Goal: Task Accomplishment & Management: Manage account settings

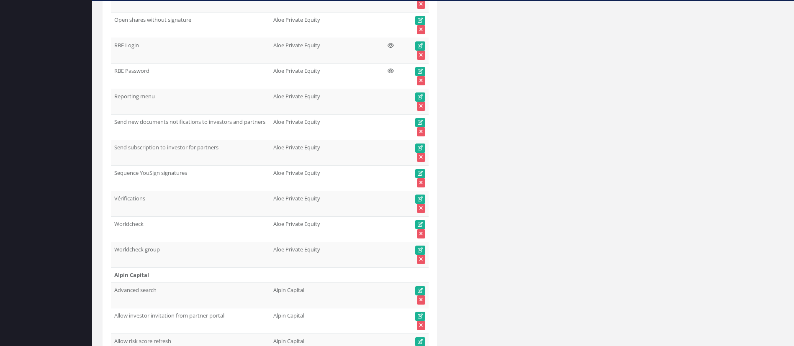
scroll to position [1534, 0]
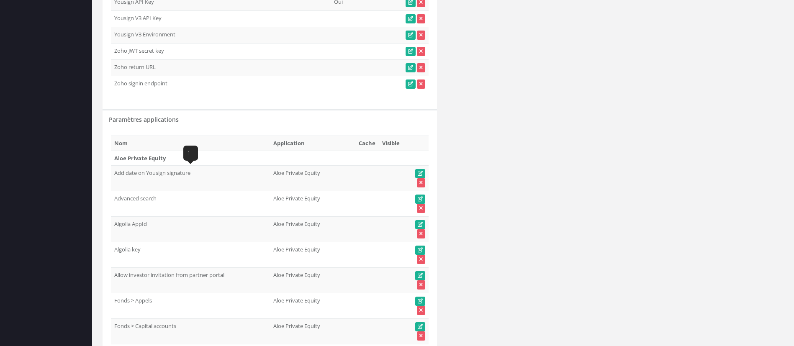
drag, startPoint x: 195, startPoint y: 175, endPoint x: 113, endPoint y: 173, distance: 82.9
click at [113, 173] on td "Add date on Yousign signature" at bounding box center [190, 179] width 159 height 26
copy td "Add date on Yousign signature"
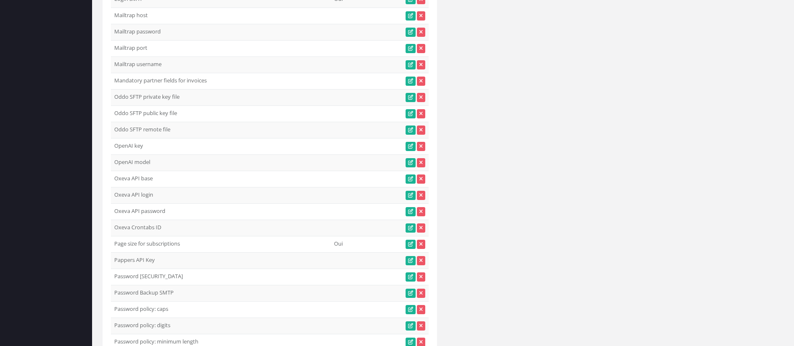
scroll to position [0, 0]
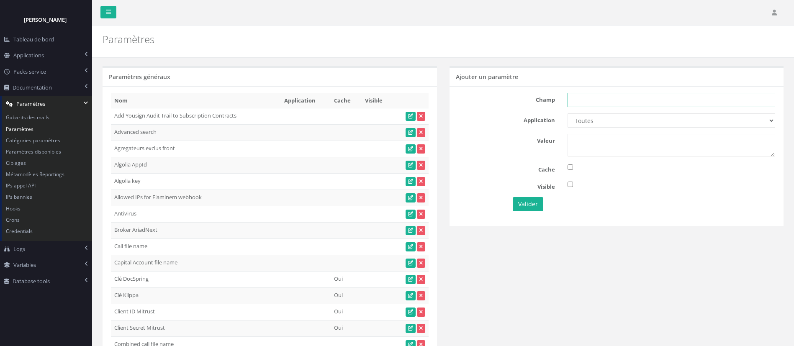
click at [609, 99] on input "text" at bounding box center [672, 100] width 208 height 14
paste input "Add date on Yousign signature"
type input "Add date on Yousign signature"
click at [596, 119] on select "Toutes Aloe Private Equity Alpin Capital API Access to My DB API demo Astorg As…" at bounding box center [672, 120] width 208 height 14
select select "63"
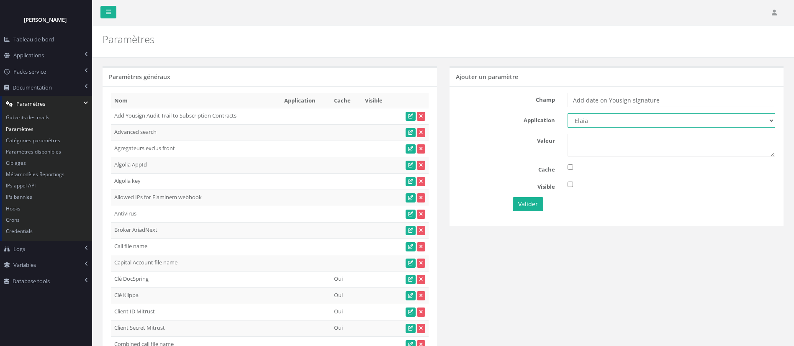
click at [568, 113] on select "Toutes Aloe Private Equity Alpin Capital API Access to My DB API demo Astorg As…" at bounding box center [672, 120] width 208 height 14
click at [595, 144] on textarea at bounding box center [672, 145] width 208 height 23
type textarea "1"
click at [535, 206] on button "Valider" at bounding box center [528, 204] width 31 height 14
